Goal: Transaction & Acquisition: Purchase product/service

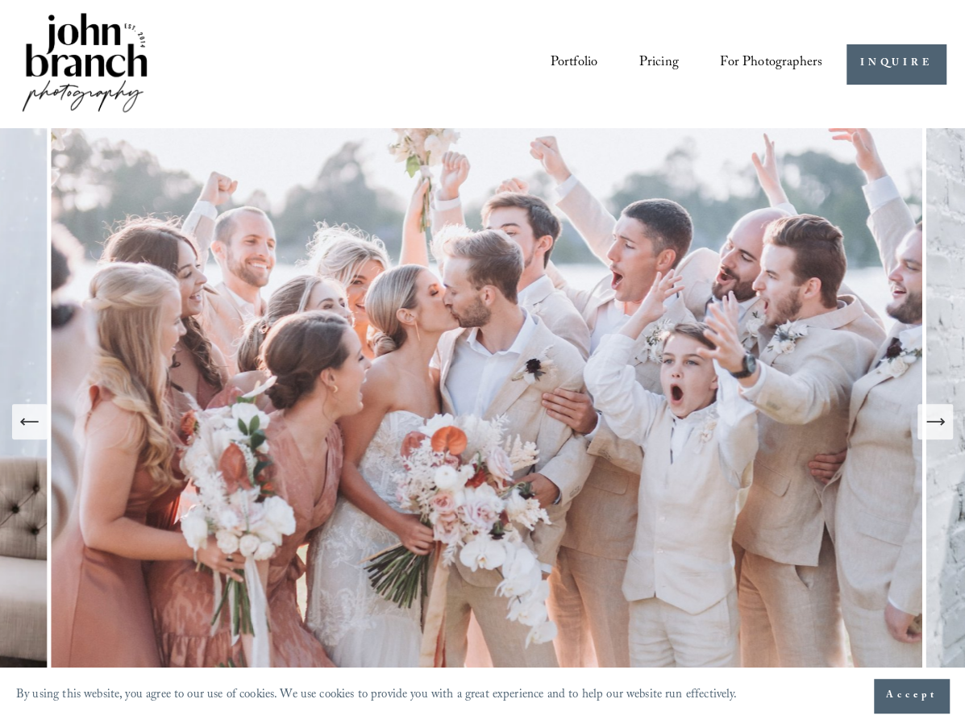
click at [784, 65] on span "For Photographers" at bounding box center [771, 64] width 102 height 27
click at [0, 0] on span "Presets" at bounding box center [0, 0] width 0 height 0
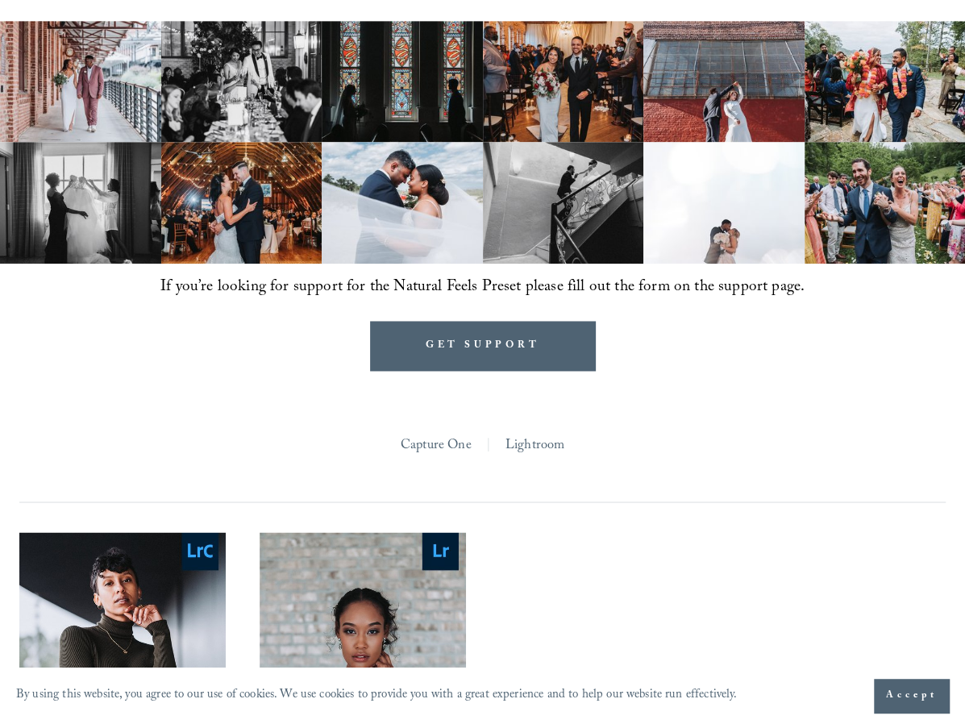
scroll to position [910, 0]
